Goal: Task Accomplishment & Management: Use online tool/utility

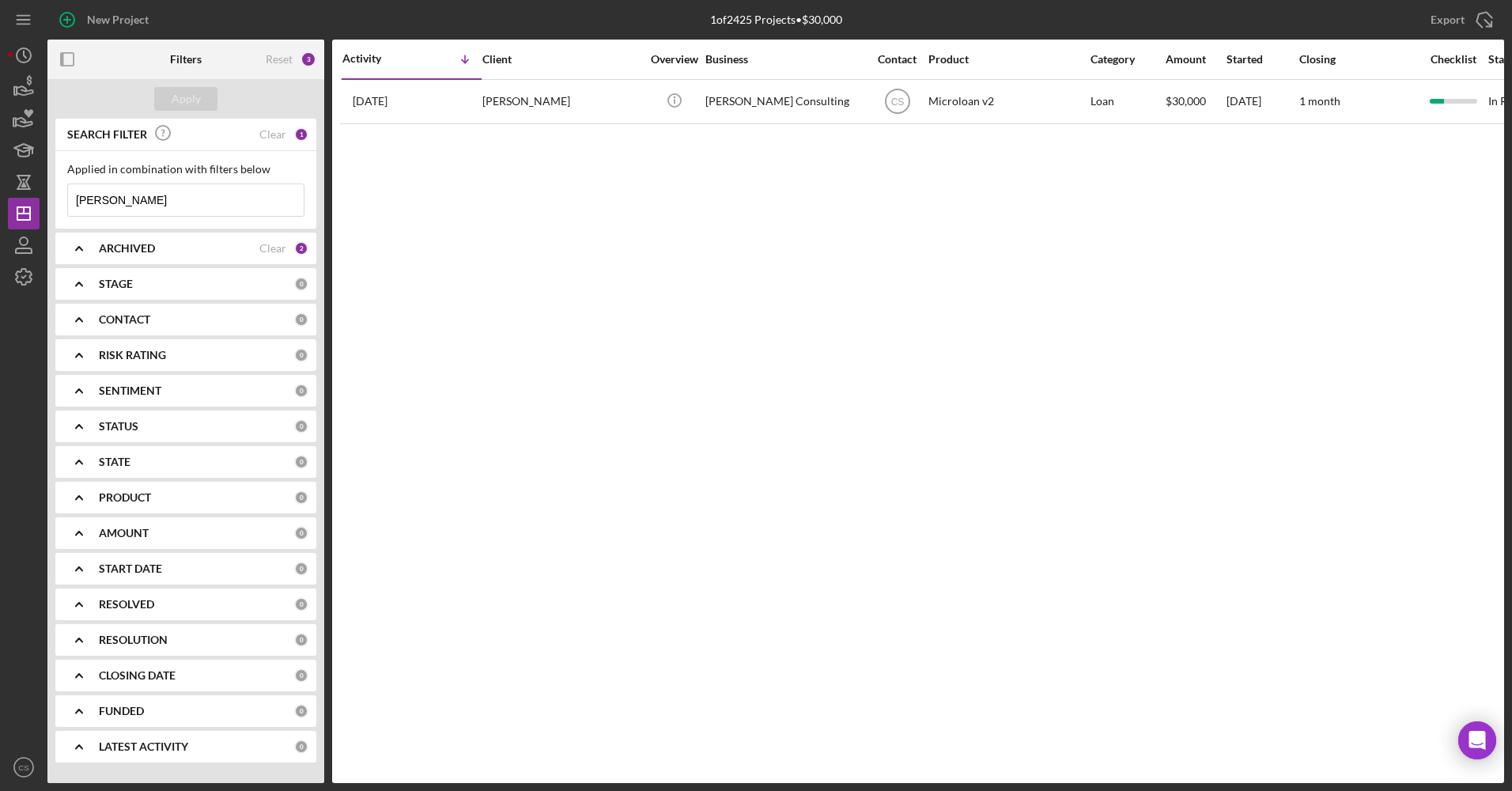
drag, startPoint x: 154, startPoint y: 199, endPoint x: -3, endPoint y: 193, distance: 157.1
click at [0, 193] on html "New Project 1 of 2425 Projects • $30,000 [PERSON_NAME] Export Icon/Export Filte…" at bounding box center [756, 395] width 1512 height 791
click at [191, 99] on div "Apply" at bounding box center [186, 99] width 29 height 24
